Goal: Task Accomplishment & Management: Complete application form

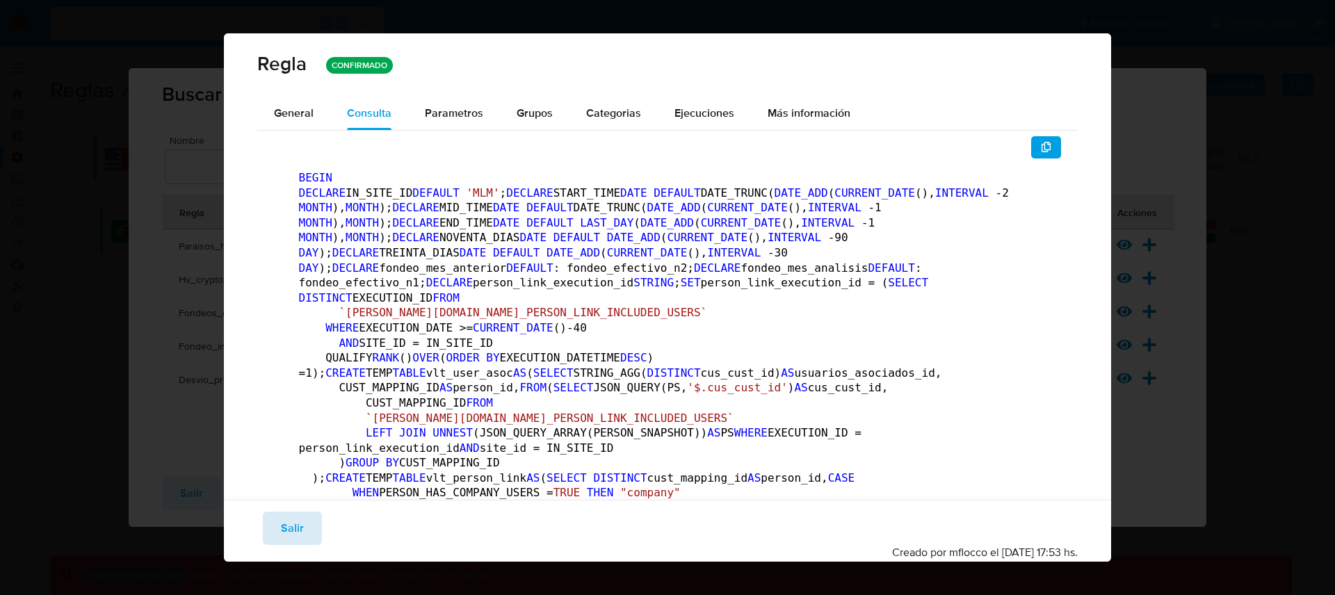
click at [305, 521] on button "Salir" at bounding box center [292, 528] width 59 height 33
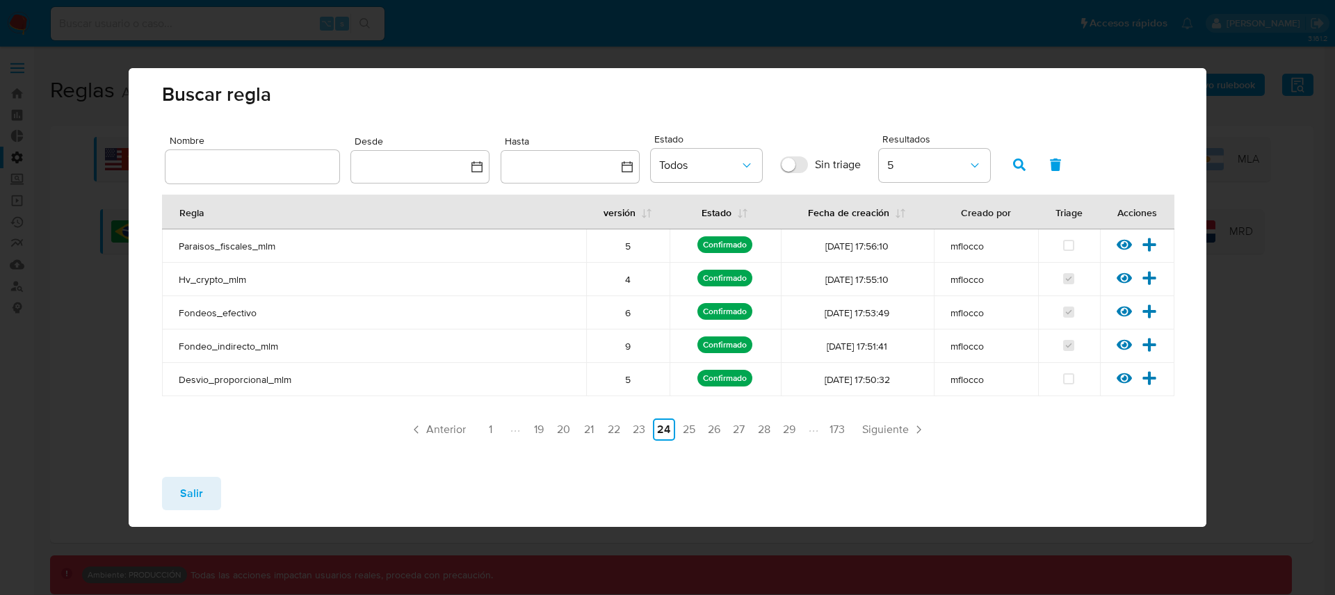
drag, startPoint x: 209, startPoint y: 498, endPoint x: 872, endPoint y: 273, distance: 700.6
click at [584, 329] on div "Buscar regla Nombre Desde Hasta Estado Todos Sin triage Resultados 5 Regla vers…" at bounding box center [668, 297] width 1078 height 459
click at [1151, 245] on icon at bounding box center [1149, 244] width 13 height 13
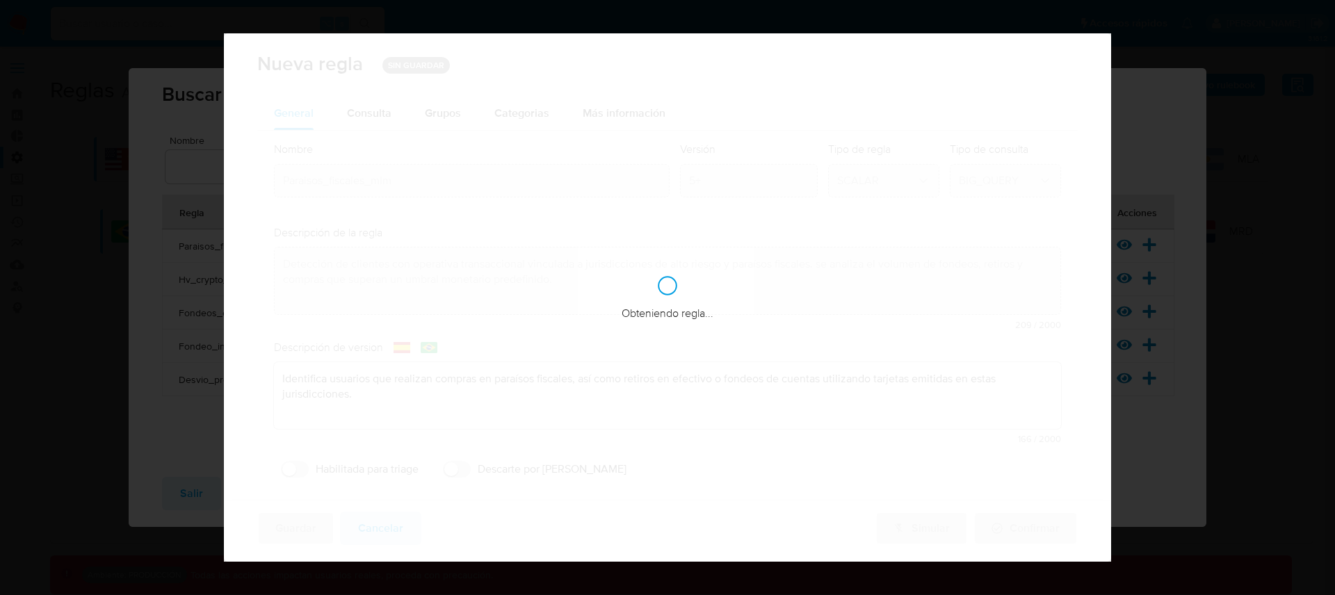
checkbox input "false"
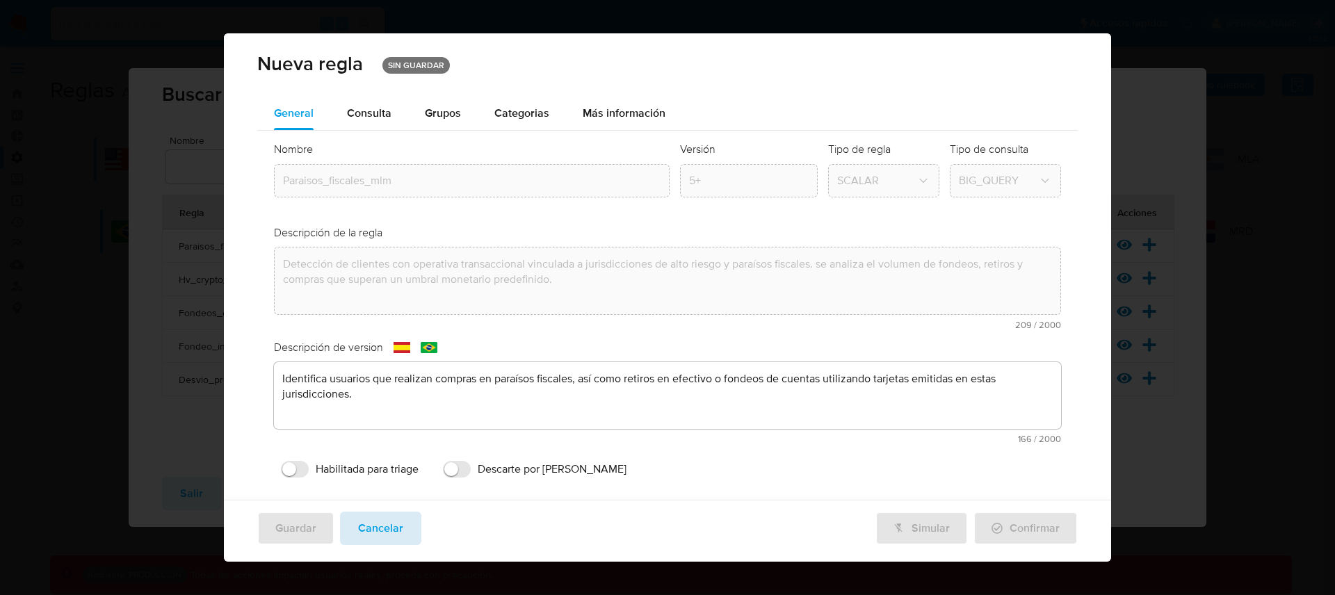
click at [393, 531] on span "Cancelar" at bounding box center [380, 528] width 45 height 31
click at [393, 531] on div "Nueva regla SIN GUARDAR General Consulta Parametros Evidencias Grupos Categoria…" at bounding box center [668, 297] width 888 height 528
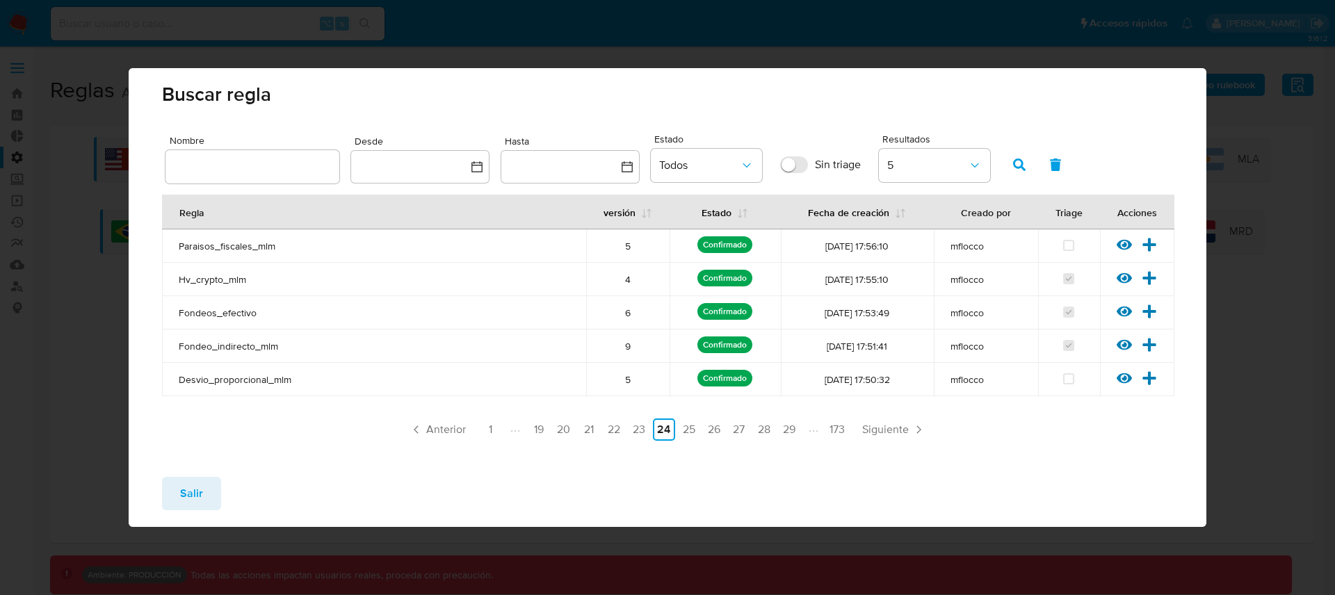
click at [182, 487] on span "Salir" at bounding box center [191, 493] width 23 height 31
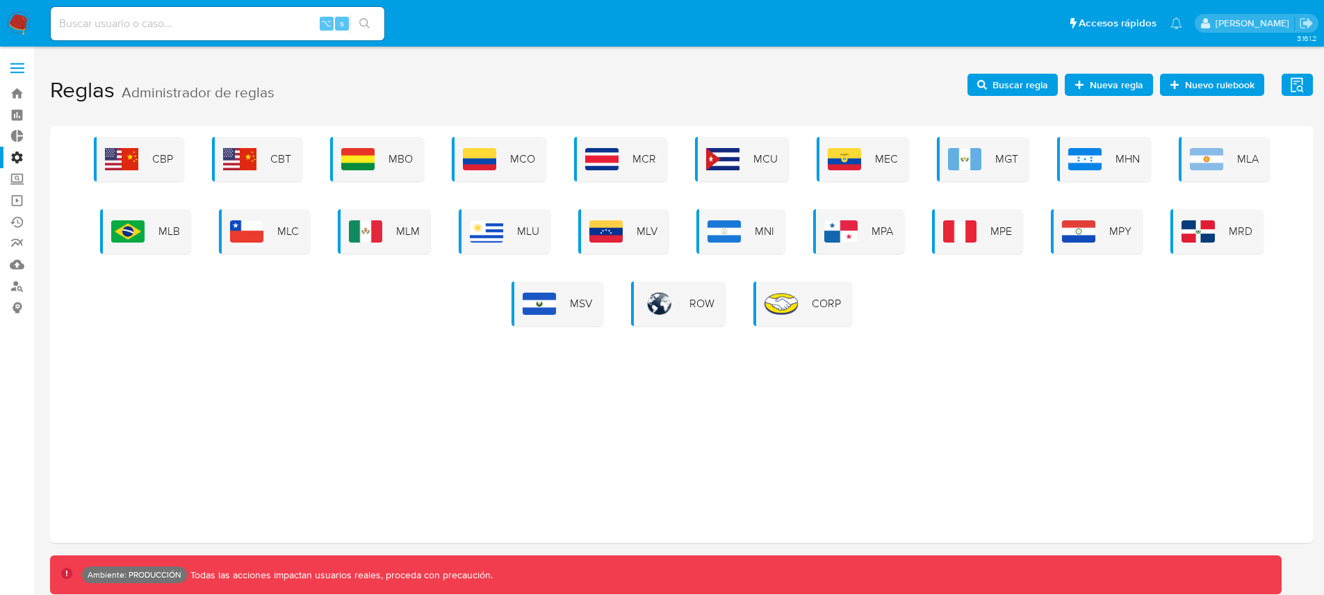
click at [1112, 90] on span "Nueva regla" at bounding box center [1117, 85] width 54 height 22
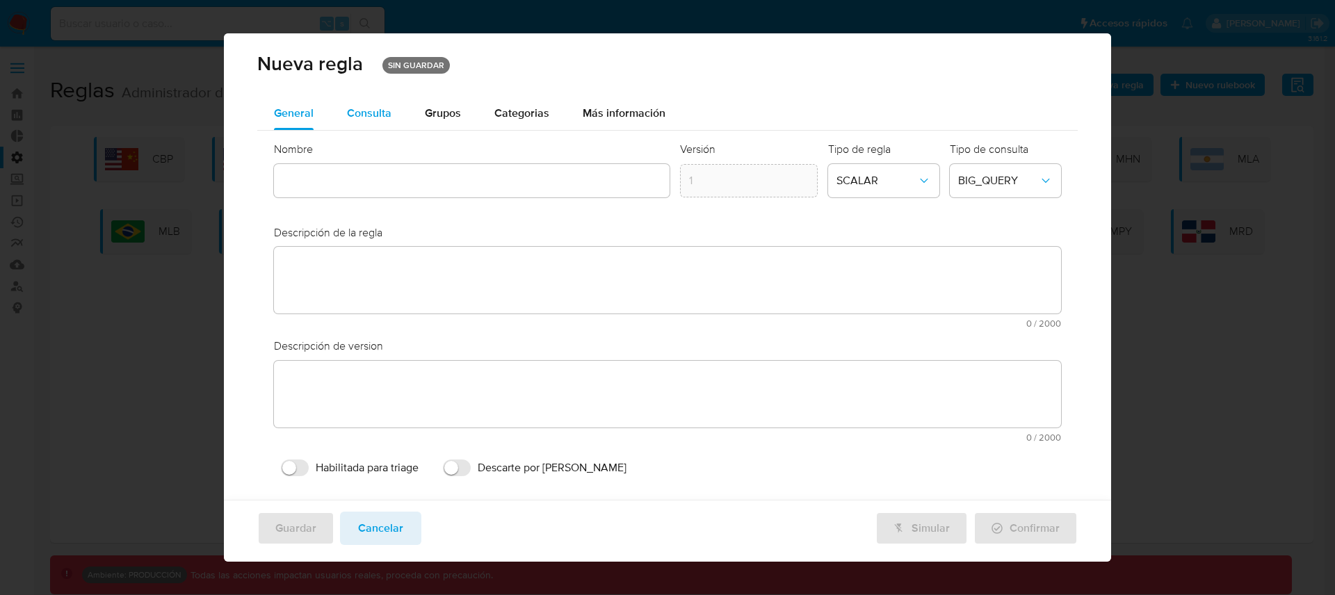
click at [380, 124] on div "Consulta" at bounding box center [369, 113] width 44 height 33
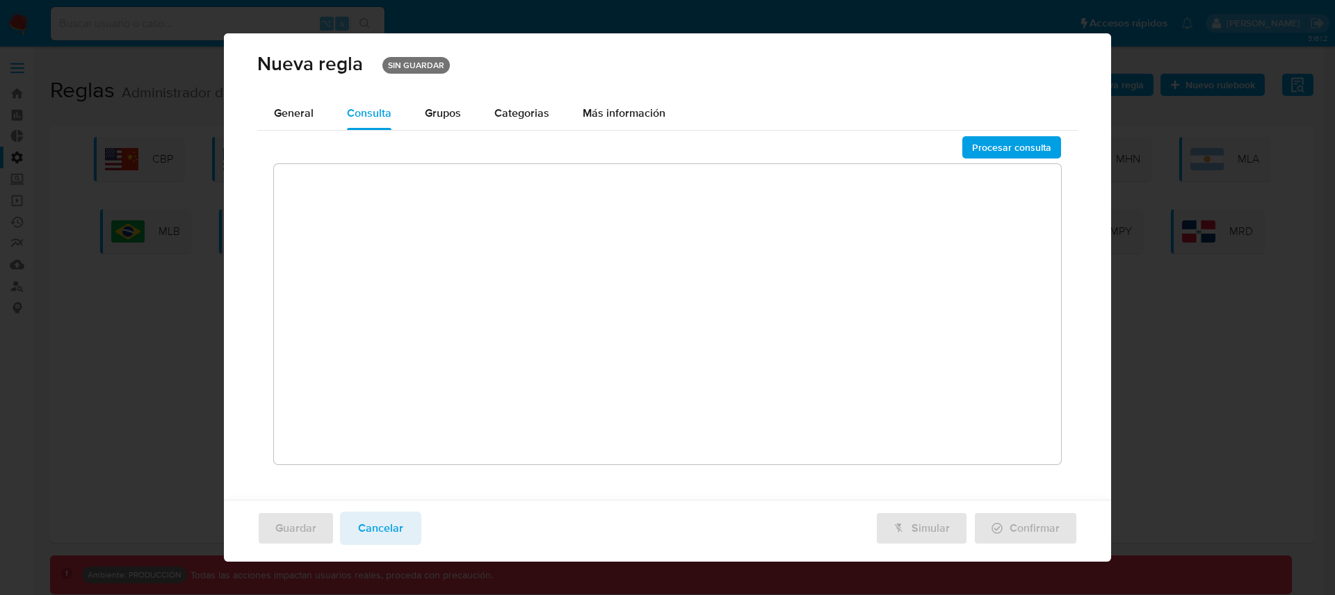
click at [402, 236] on textarea at bounding box center [668, 314] width 788 height 300
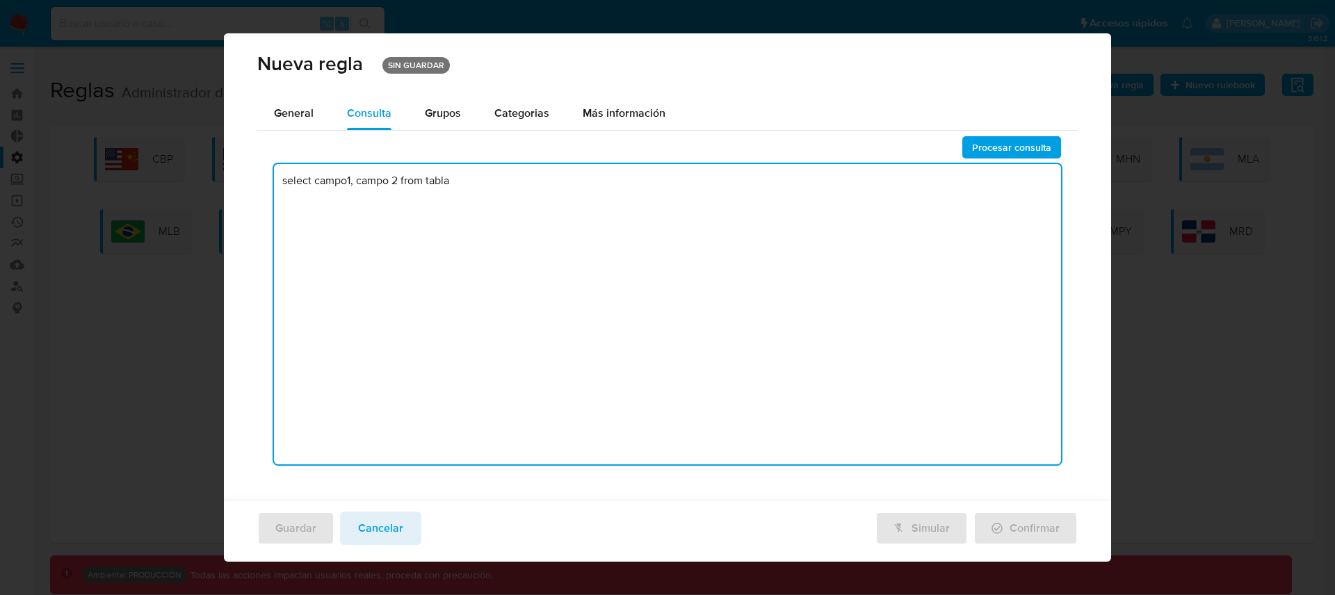
type textarea "select campo1, campo 2 from tabla"
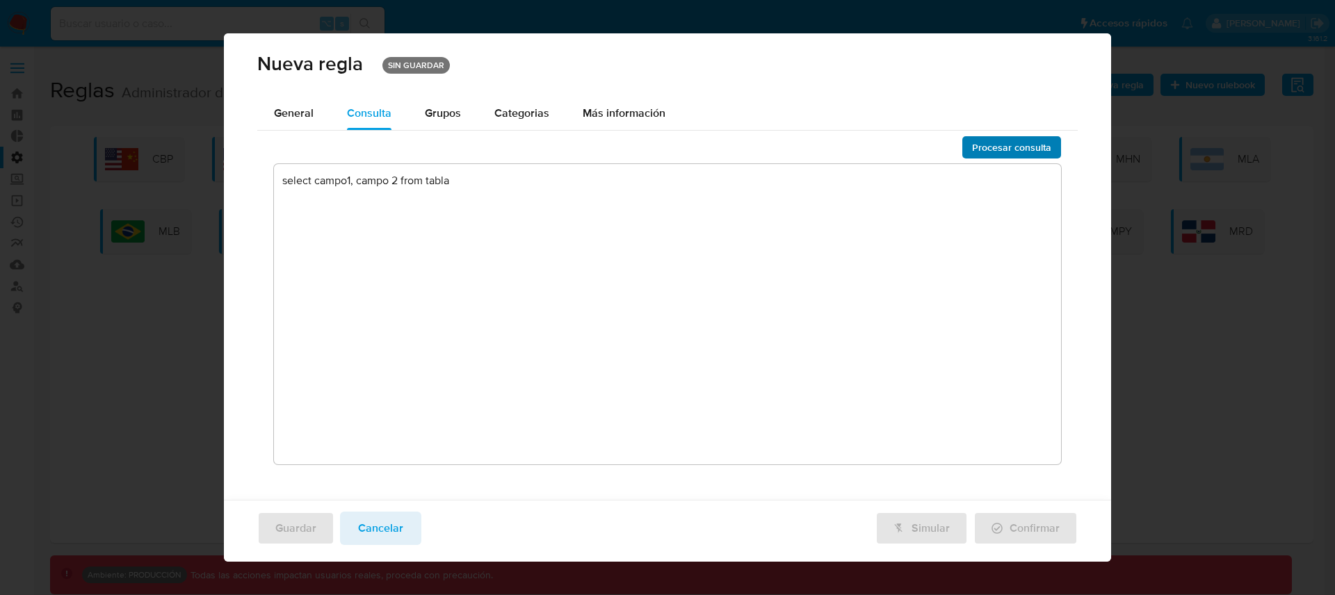
click at [985, 147] on span "Procesar consulta" at bounding box center [1011, 147] width 79 height 19
click at [400, 526] on span "Cancelar" at bounding box center [380, 528] width 45 height 31
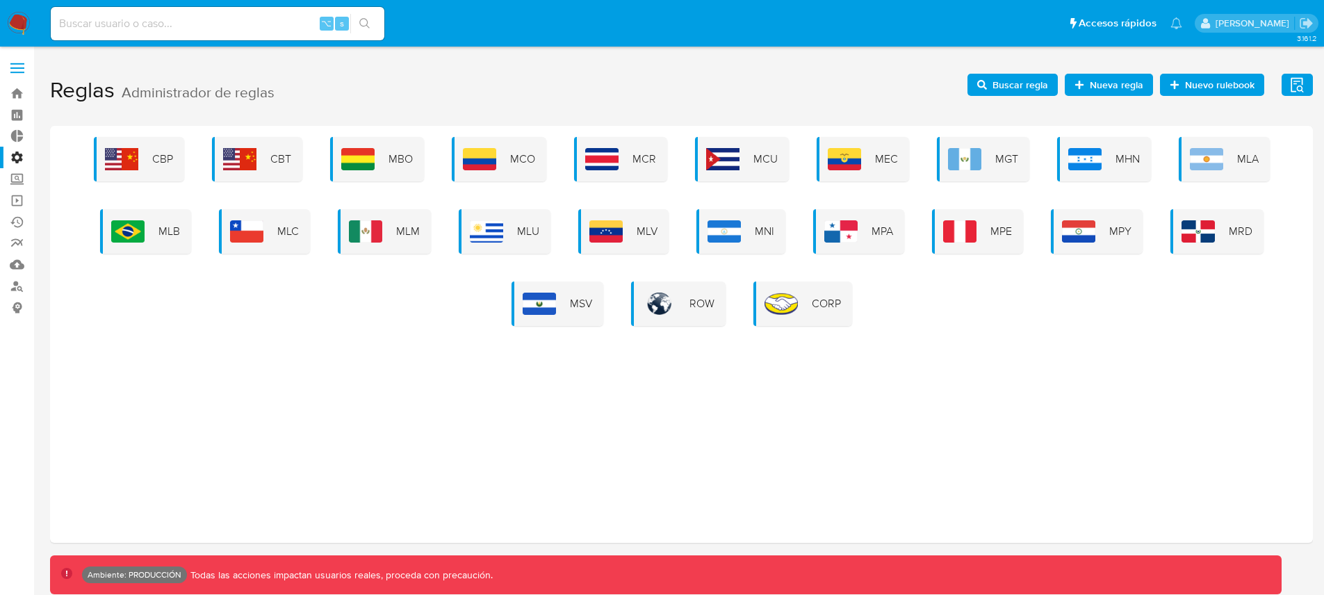
click at [1111, 92] on span "Nueva regla" at bounding box center [1117, 85] width 54 height 22
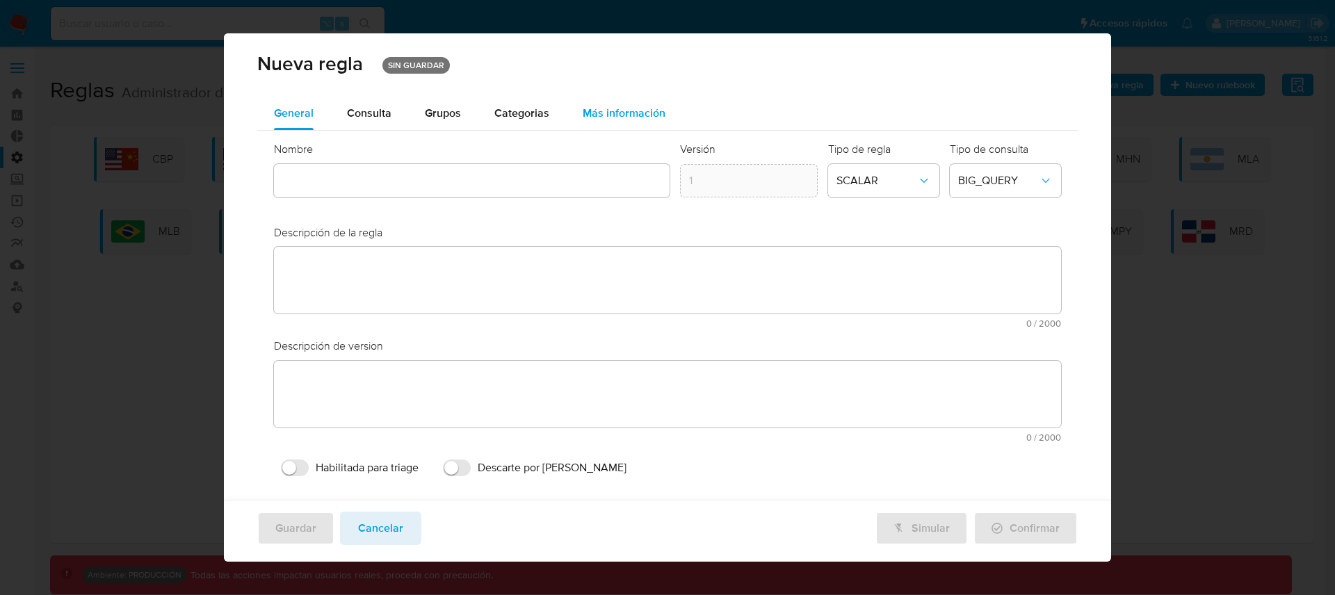
click at [593, 115] on span "Más información" at bounding box center [624, 113] width 83 height 16
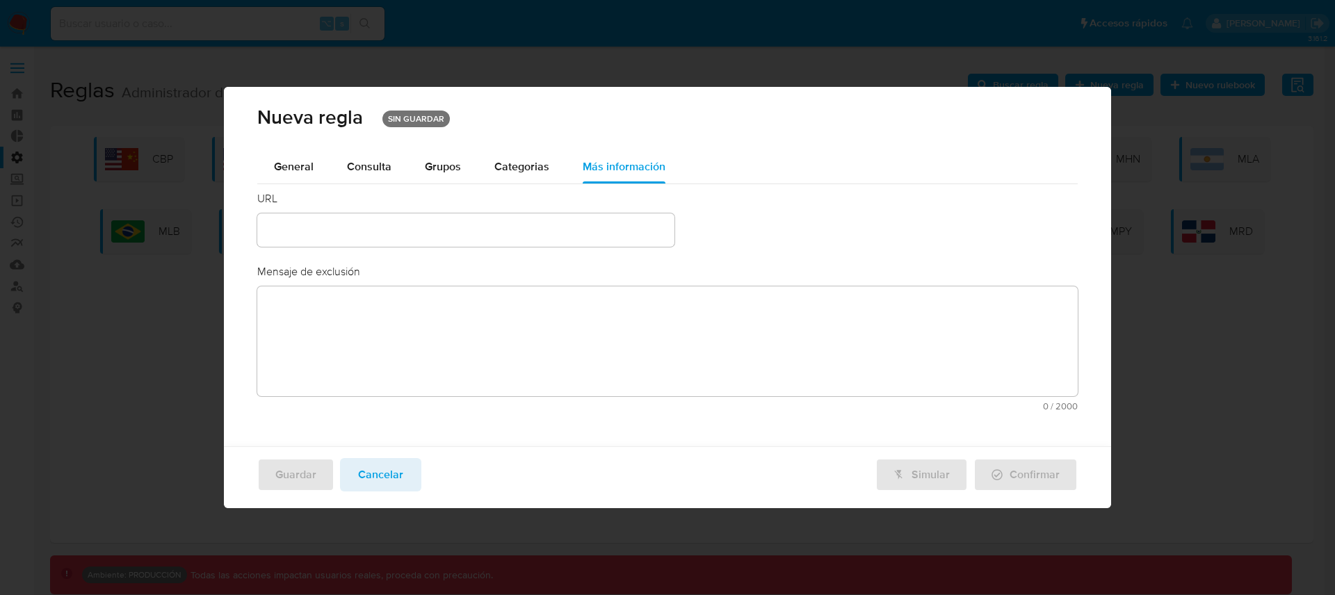
click at [539, 222] on input "text" at bounding box center [465, 230] width 417 height 18
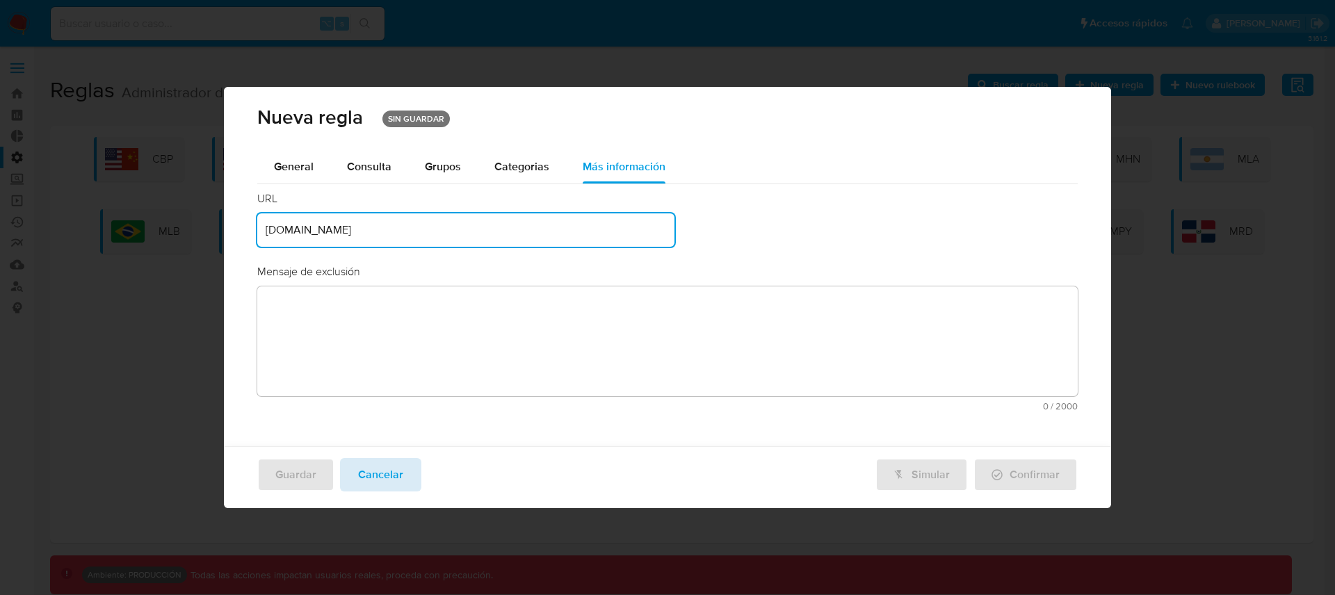
type input "[DOMAIN_NAME]"
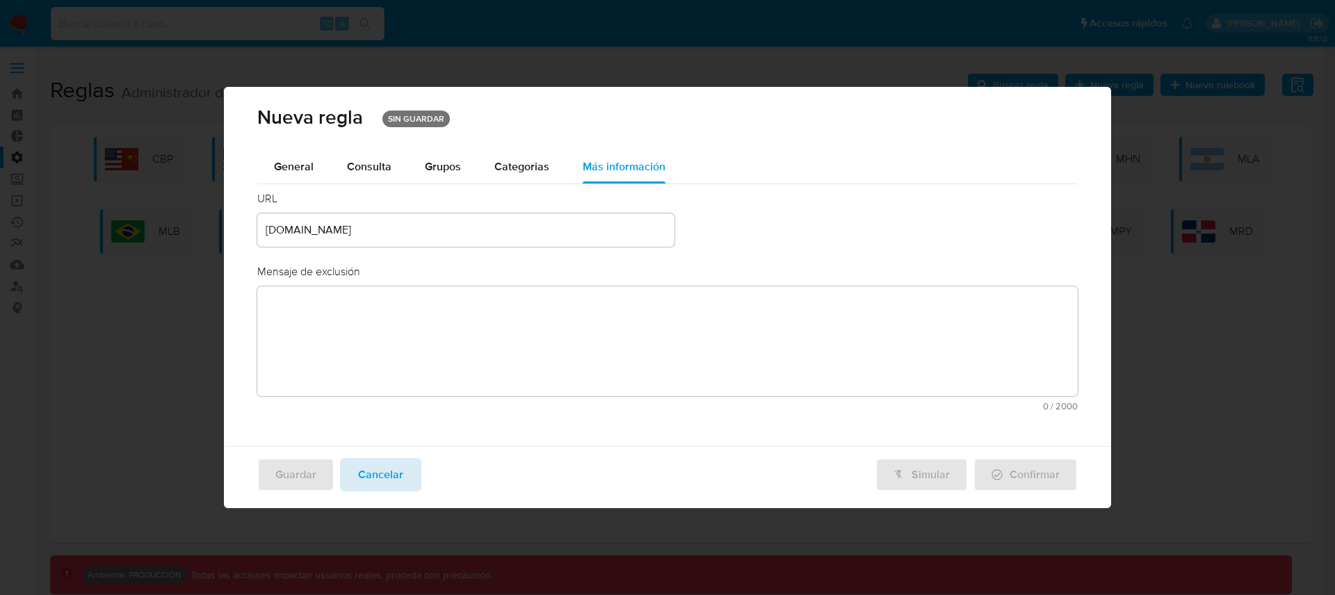
click at [404, 477] on button "Cancelar" at bounding box center [380, 474] width 81 height 33
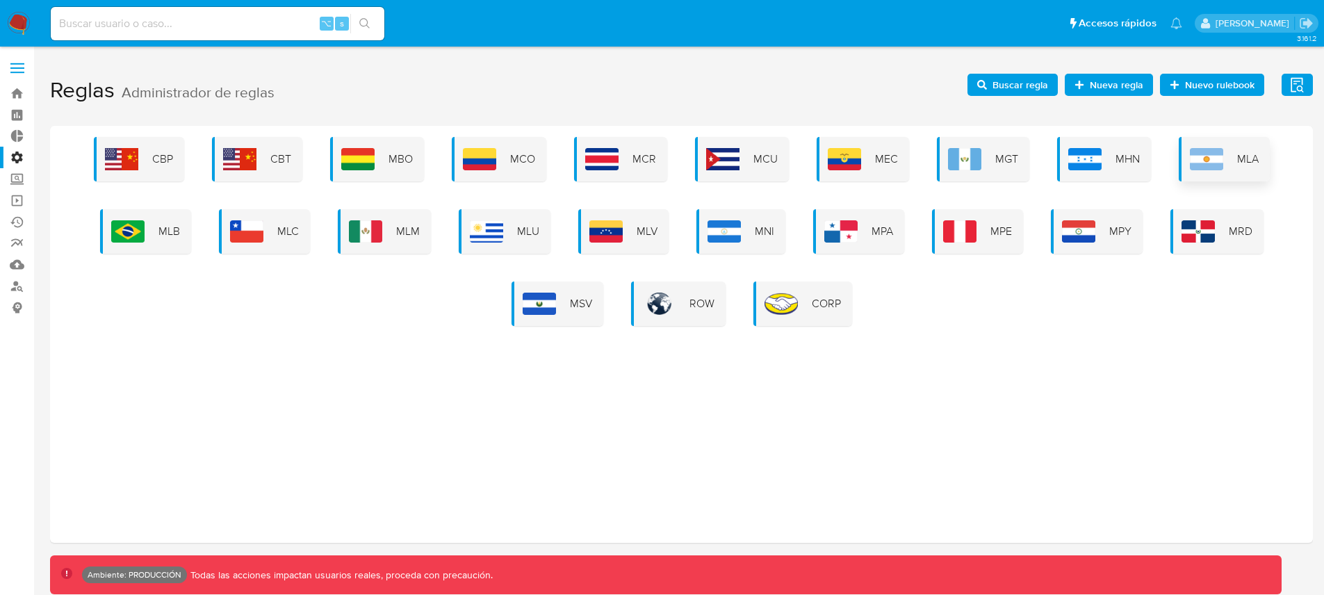
click at [1229, 168] on div "MLA" at bounding box center [1224, 159] width 91 height 44
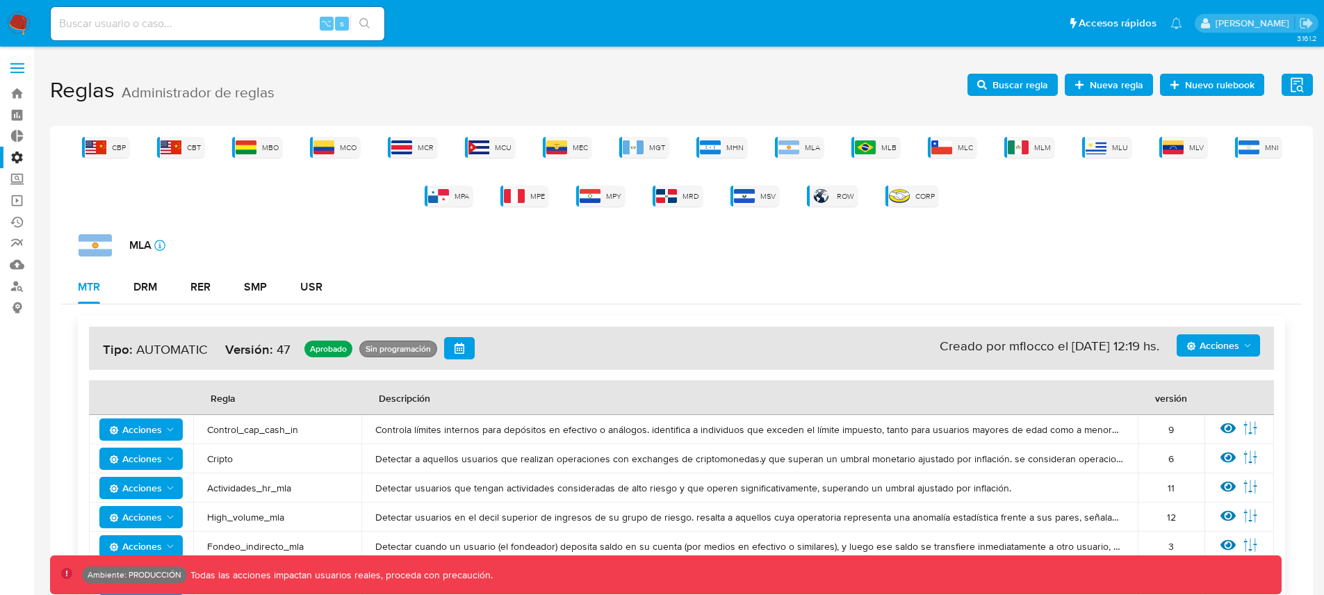
click at [1111, 79] on span "Nueva regla" at bounding box center [1117, 85] width 54 height 22
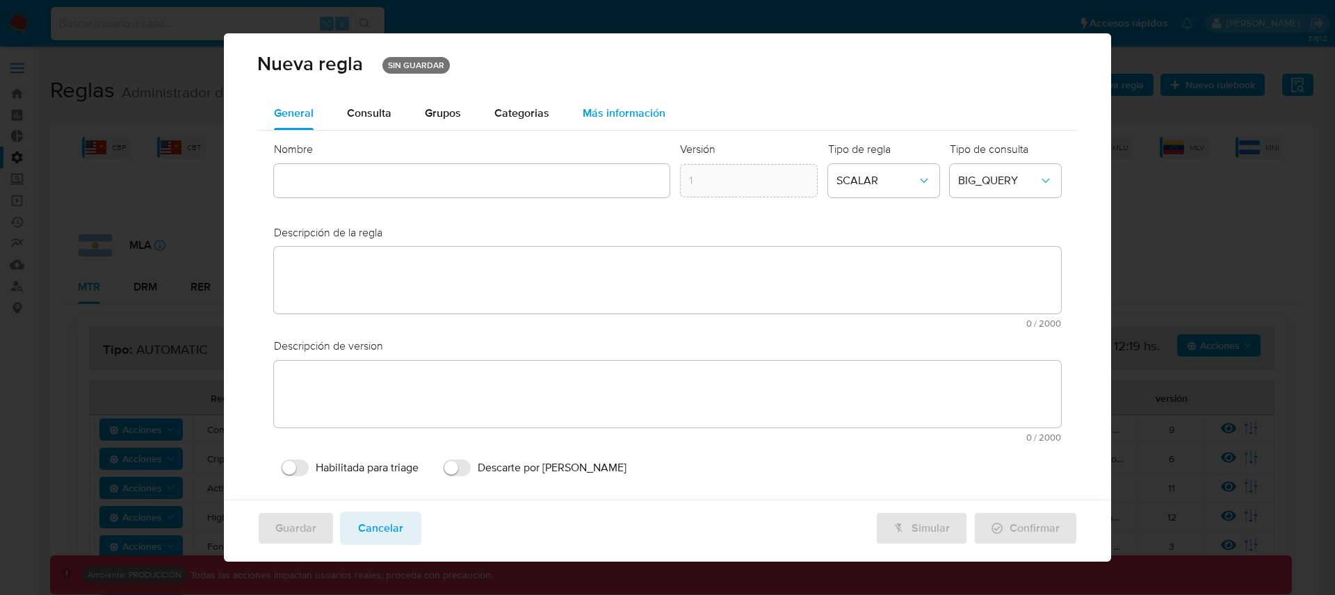
click at [607, 115] on span "Más información" at bounding box center [624, 113] width 83 height 16
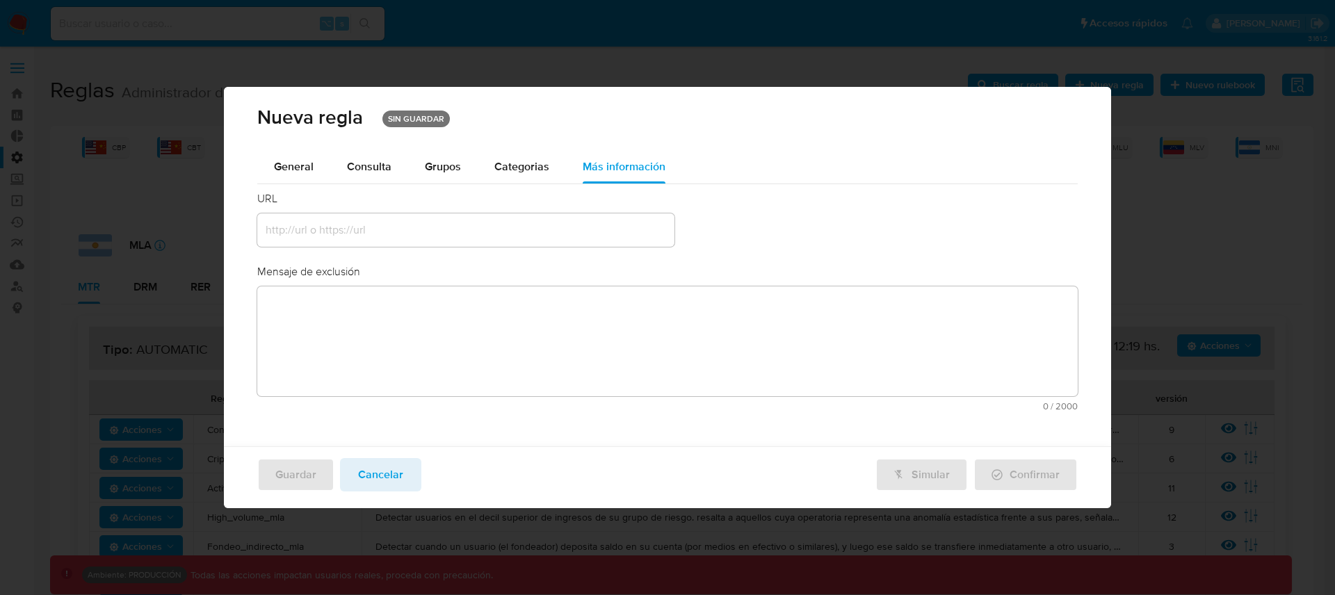
click at [450, 233] on input "text" at bounding box center [465, 230] width 417 height 18
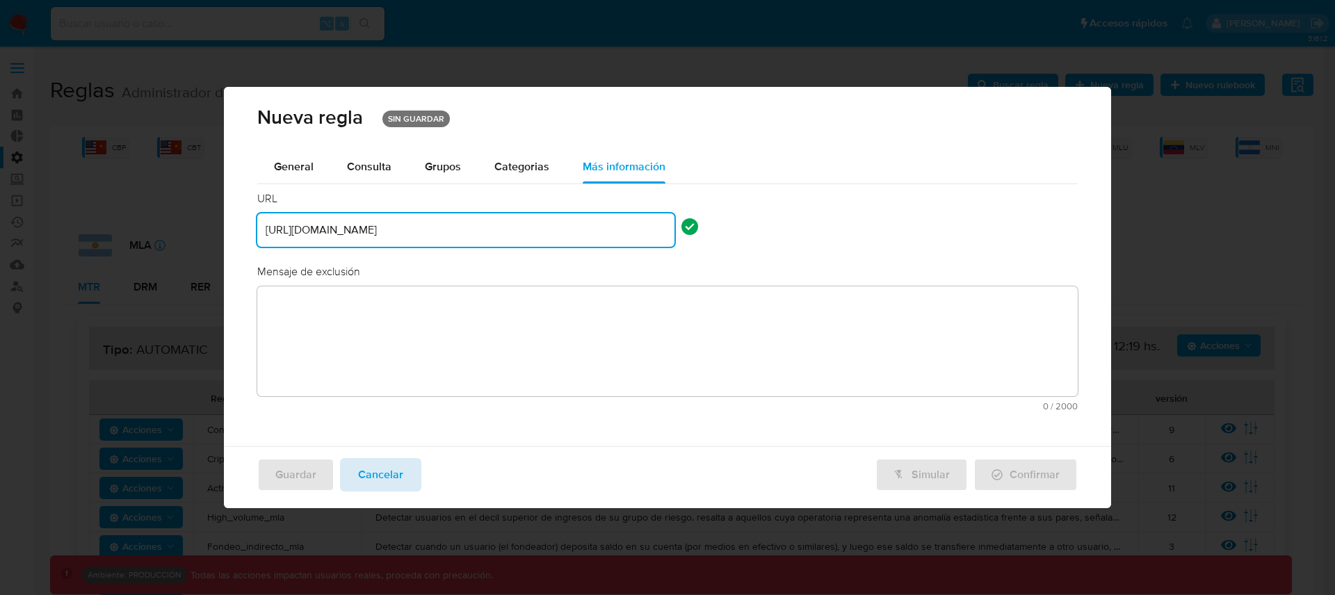
type input "https://www.ole.com"
click at [393, 472] on span "Cancelar" at bounding box center [380, 475] width 45 height 31
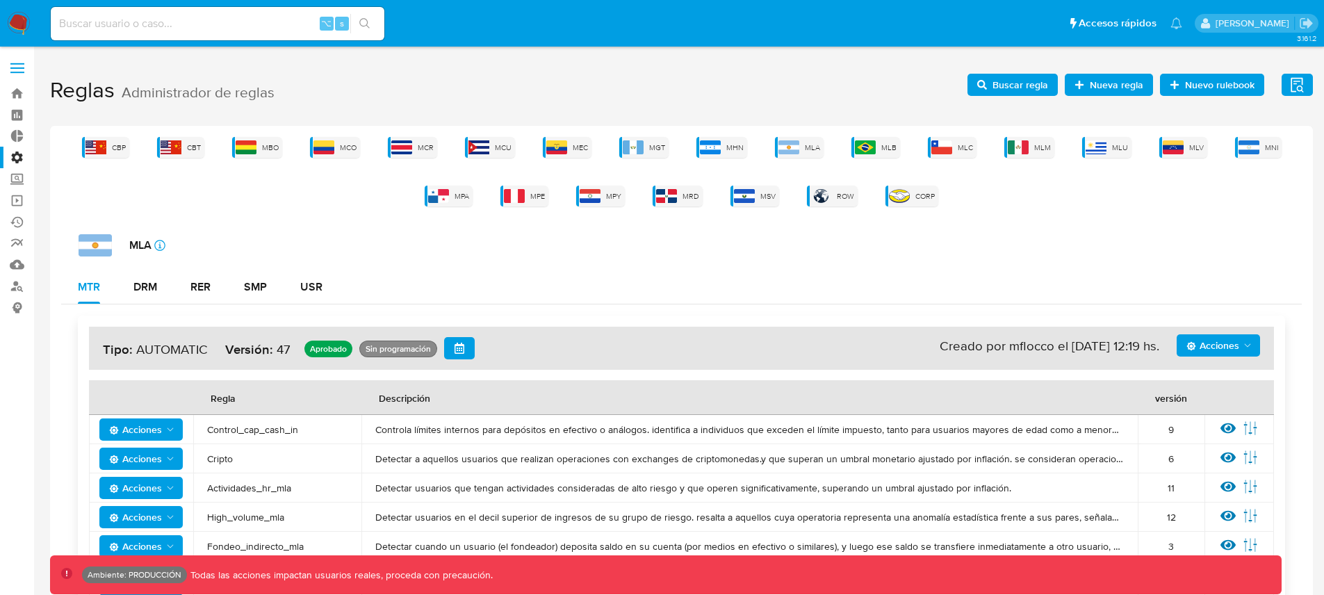
click at [710, 273] on div "MTR DRM RER SMP USR" at bounding box center [681, 286] width 1241 height 33
click at [886, 247] on div "MLA icon-info-16" at bounding box center [690, 245] width 1223 height 22
click at [971, 271] on div "MTR DRM RER SMP USR" at bounding box center [681, 286] width 1241 height 33
click at [1102, 92] on span "Nueva regla" at bounding box center [1117, 85] width 54 height 22
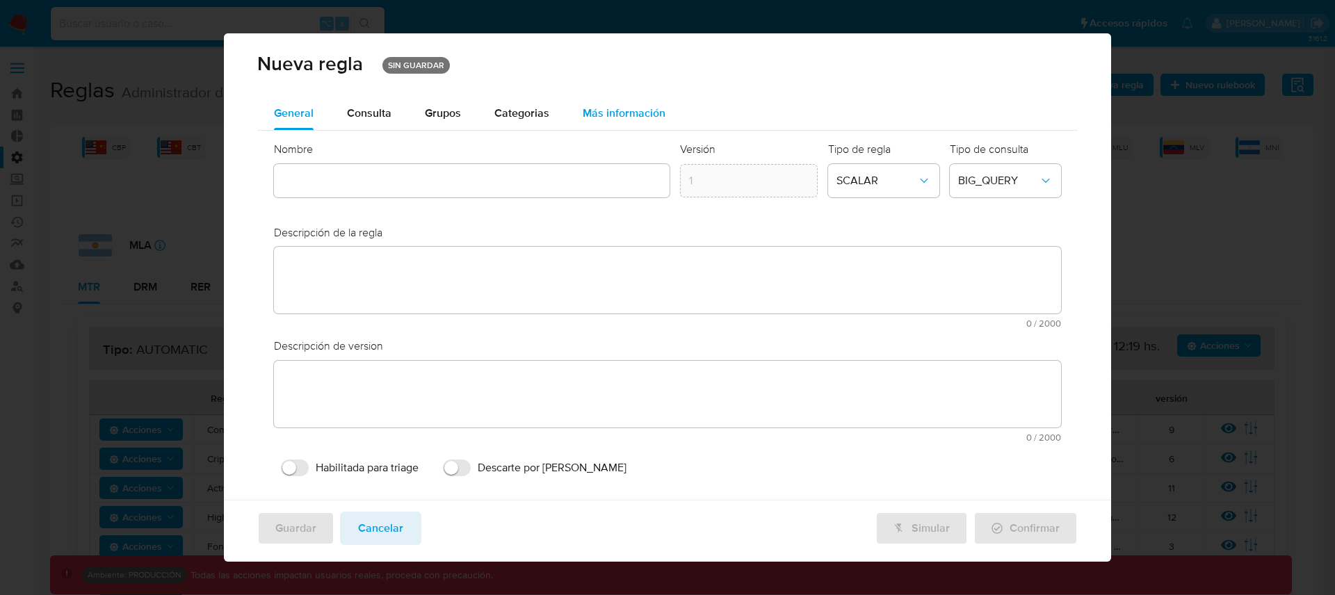
click at [610, 120] on span "Más información" at bounding box center [624, 113] width 83 height 16
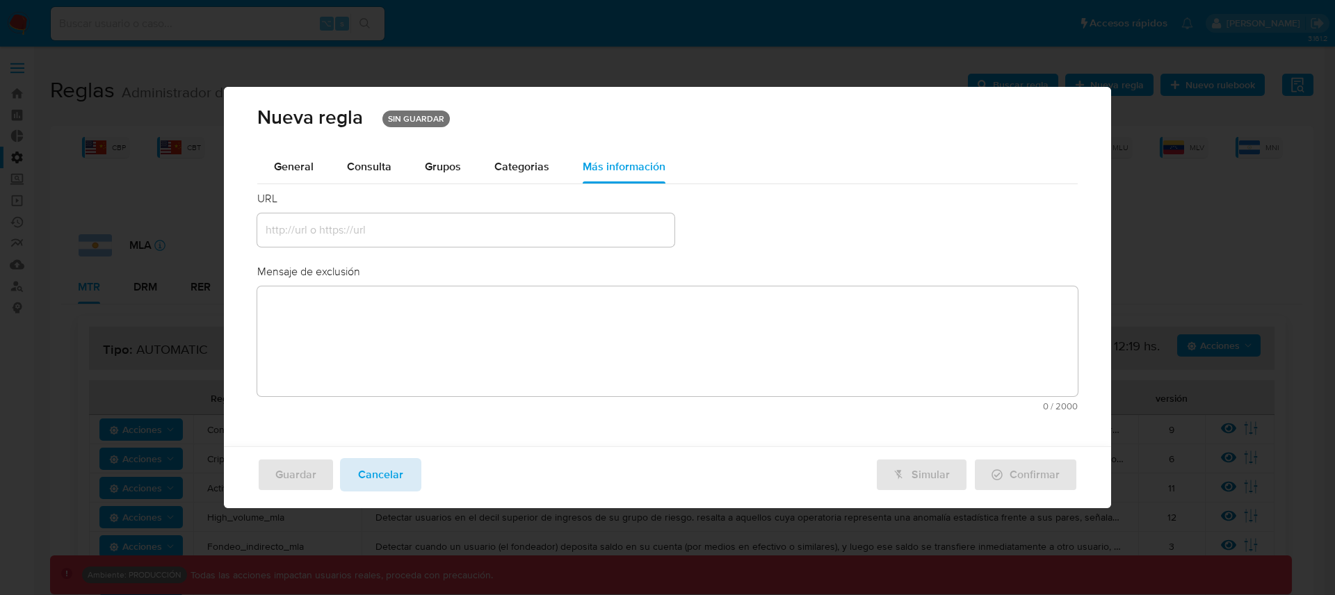
click at [388, 480] on span "Cancelar" at bounding box center [380, 475] width 45 height 31
